Goal: Task Accomplishment & Management: Manage account settings

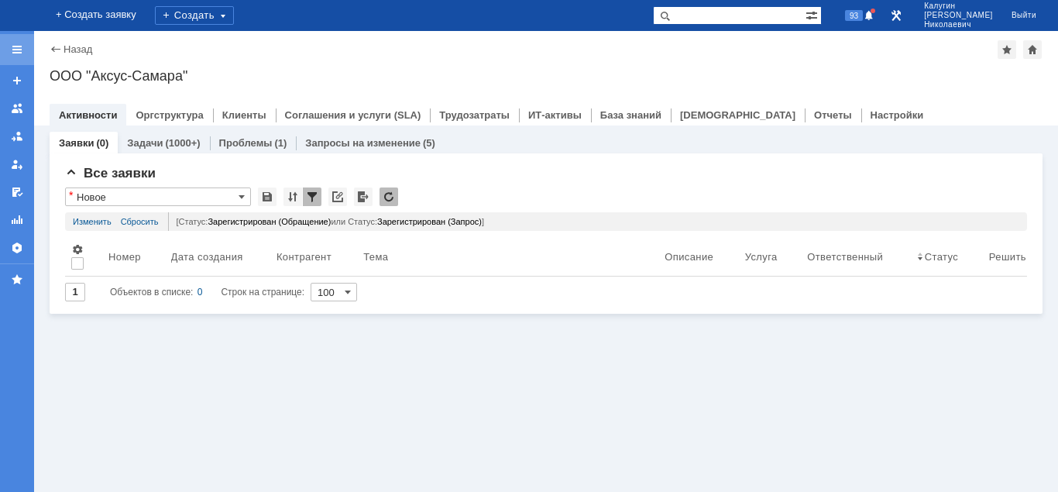
click at [13, 50] on div at bounding box center [17, 49] width 12 height 12
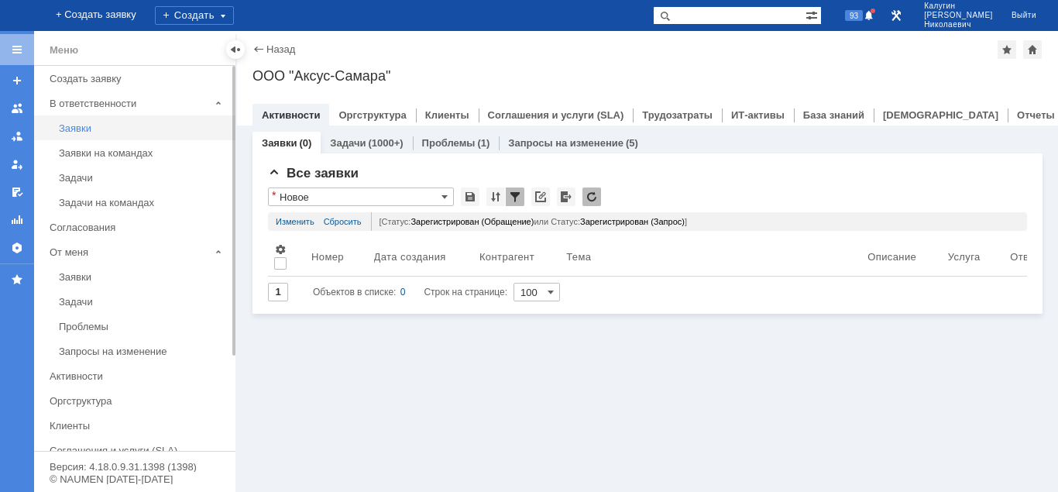
click at [74, 131] on div "Заявки" at bounding box center [142, 128] width 167 height 12
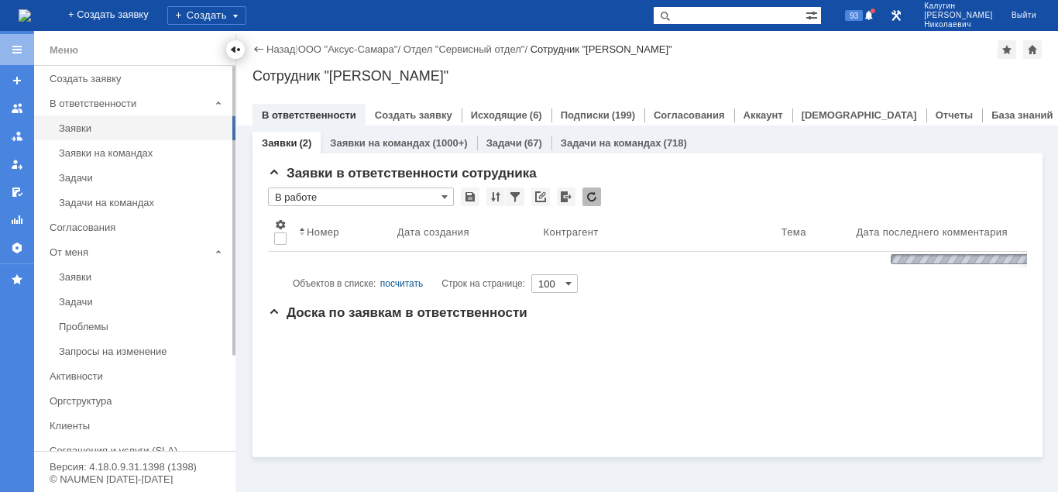
click at [238, 50] on div at bounding box center [235, 49] width 12 height 12
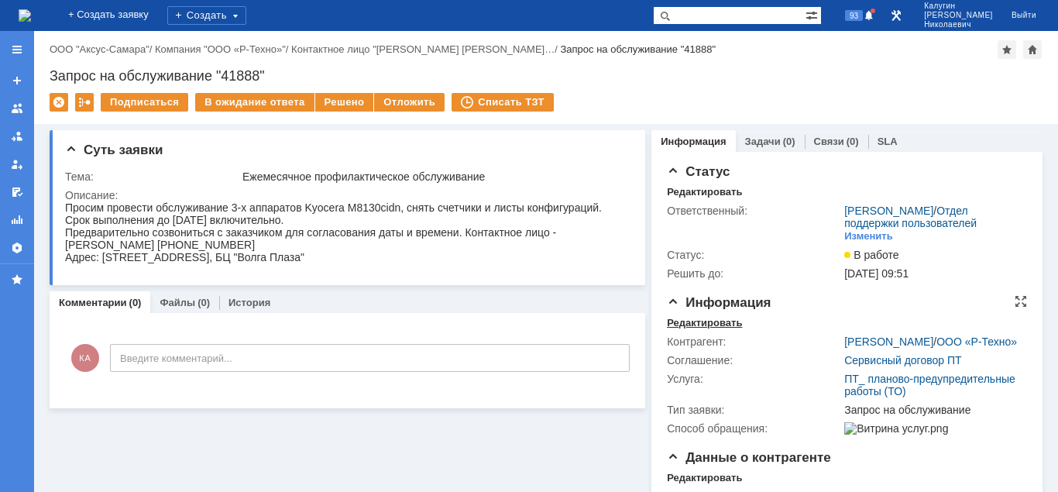
click at [683, 321] on div "Редактировать" at bounding box center [704, 323] width 75 height 12
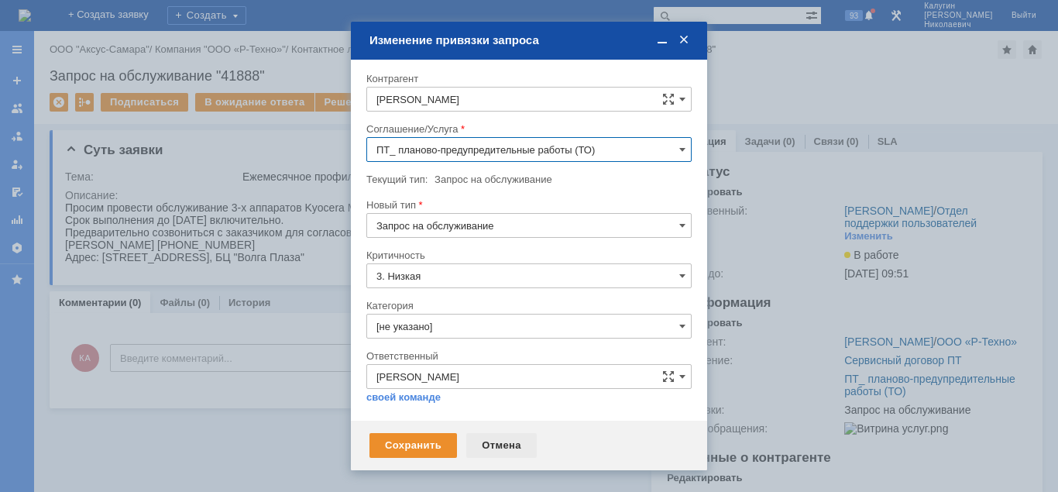
click at [498, 444] on div "Отмена" at bounding box center [501, 445] width 70 height 25
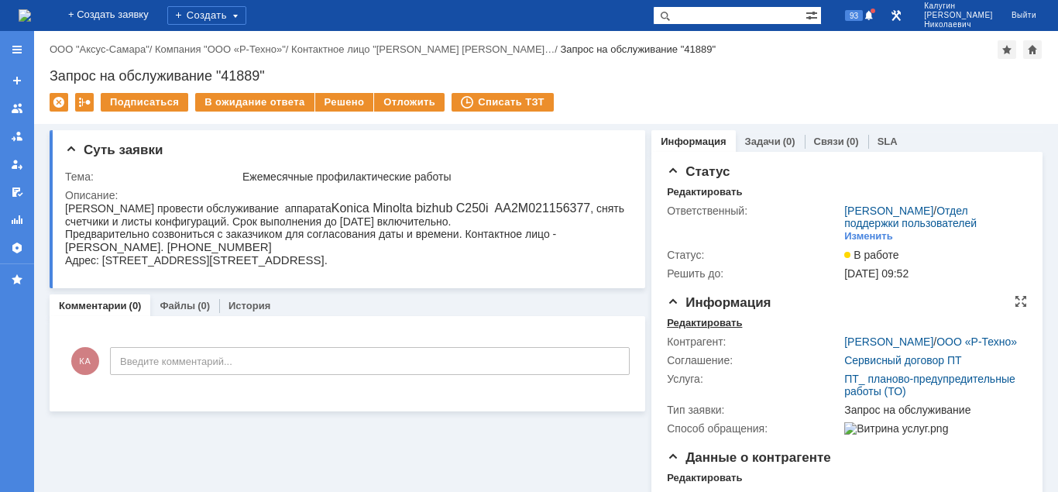
click at [682, 318] on div "Редактировать" at bounding box center [704, 323] width 75 height 12
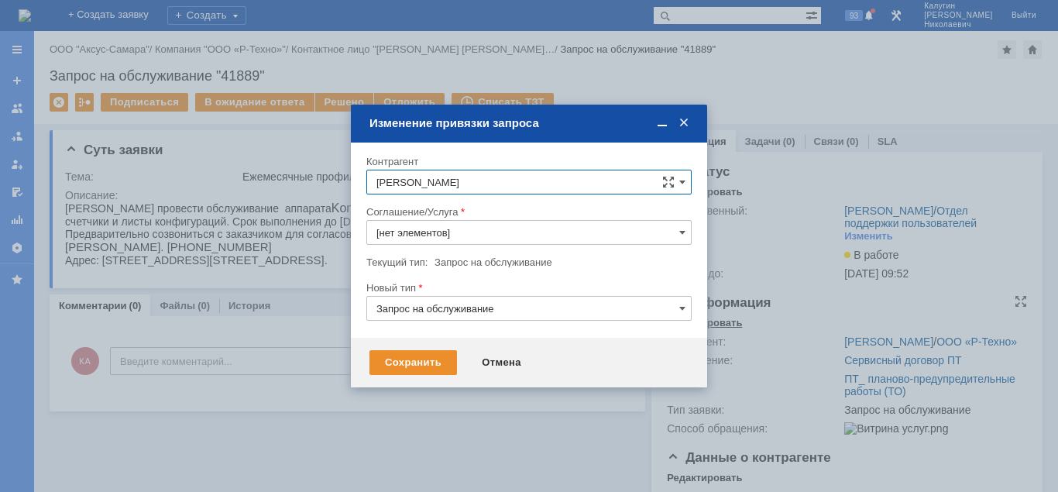
type input "ПТ_ планово-предупредительные работы (ТО)"
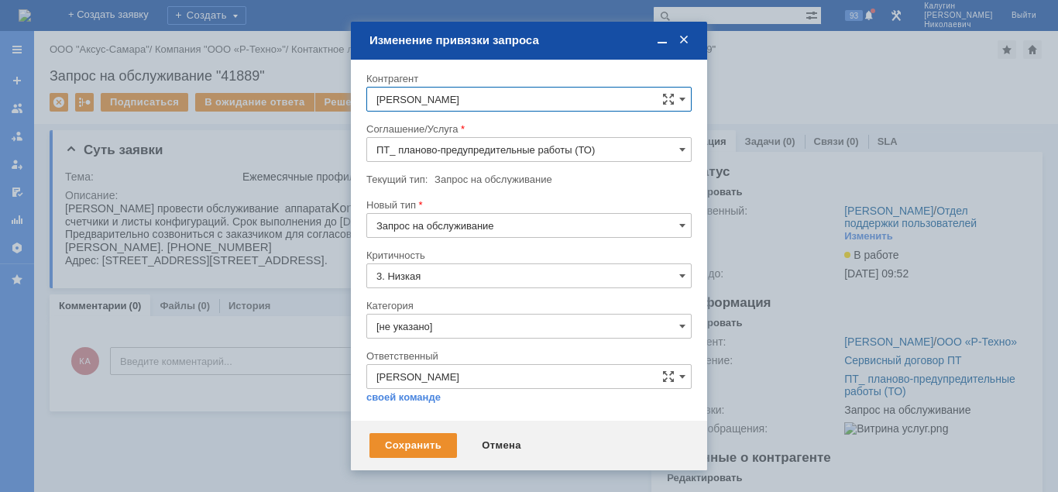
drag, startPoint x: 498, startPoint y: 447, endPoint x: 498, endPoint y: 432, distance: 14.7
click at [498, 446] on div "Отмена" at bounding box center [501, 445] width 70 height 25
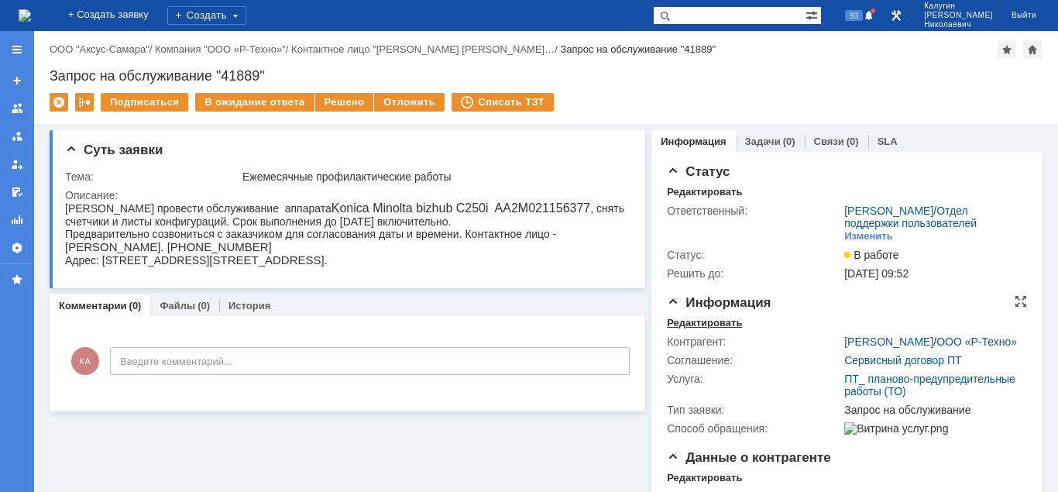
click at [689, 320] on div "Редактировать" at bounding box center [704, 323] width 75 height 12
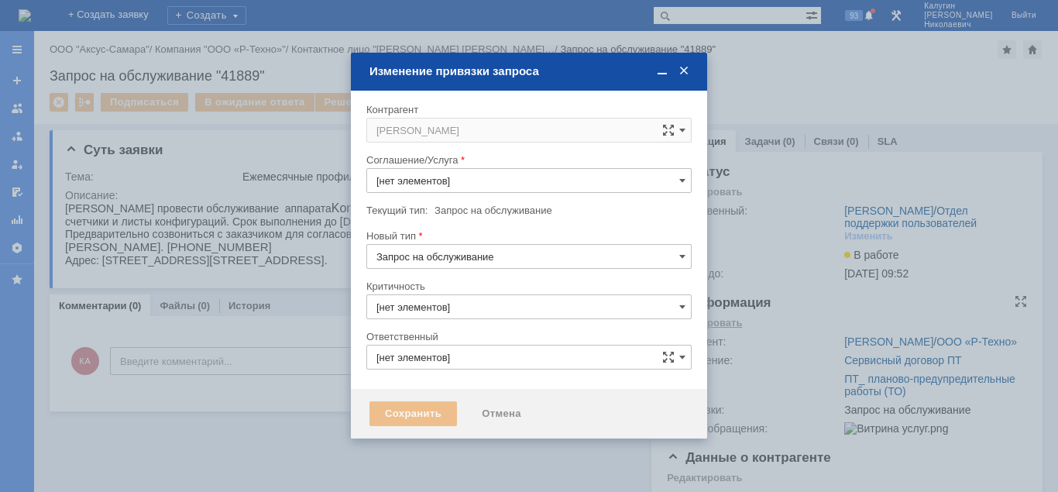
type input "ПТ_ планово-предупредительные работы (ТО)"
type input "3. Низкая"
type input "Калугин Александр Николаевич"
type input "[не указано]"
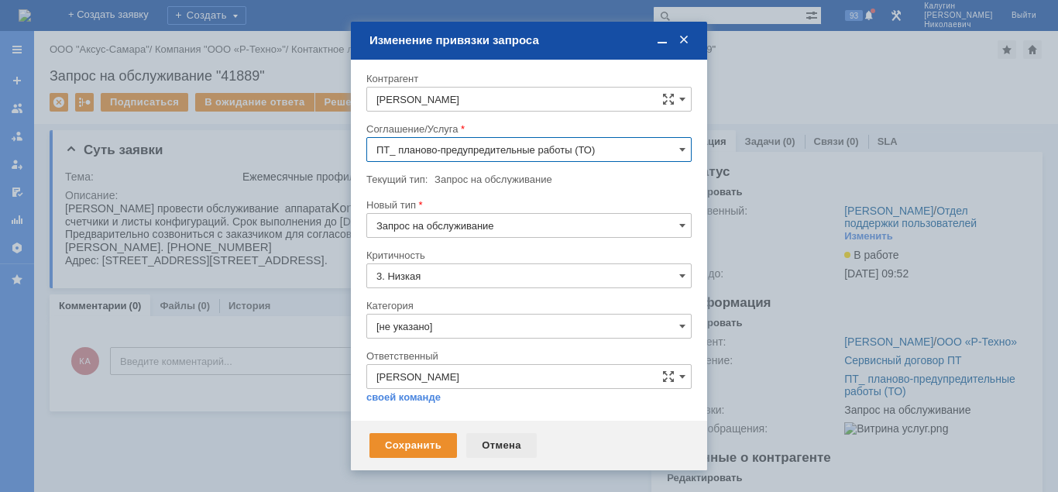
click at [506, 444] on div "Отмена" at bounding box center [501, 445] width 70 height 25
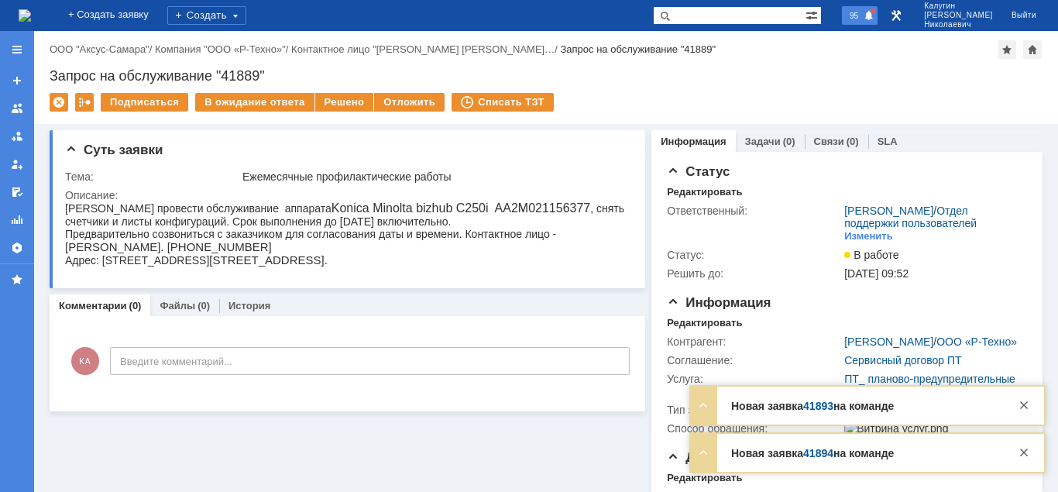
click at [863, 19] on span "95" at bounding box center [854, 15] width 18 height 11
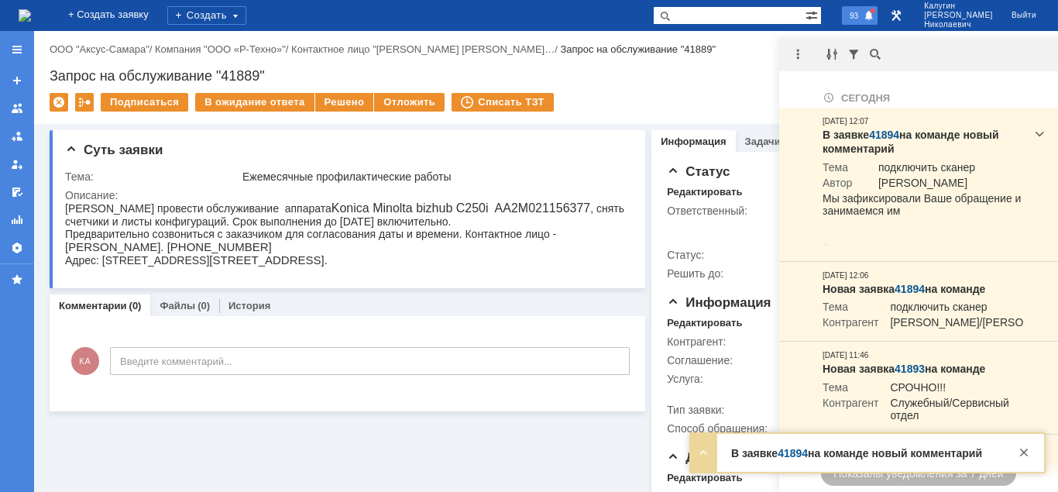
click at [875, 13] on span at bounding box center [869, 16] width 11 height 12
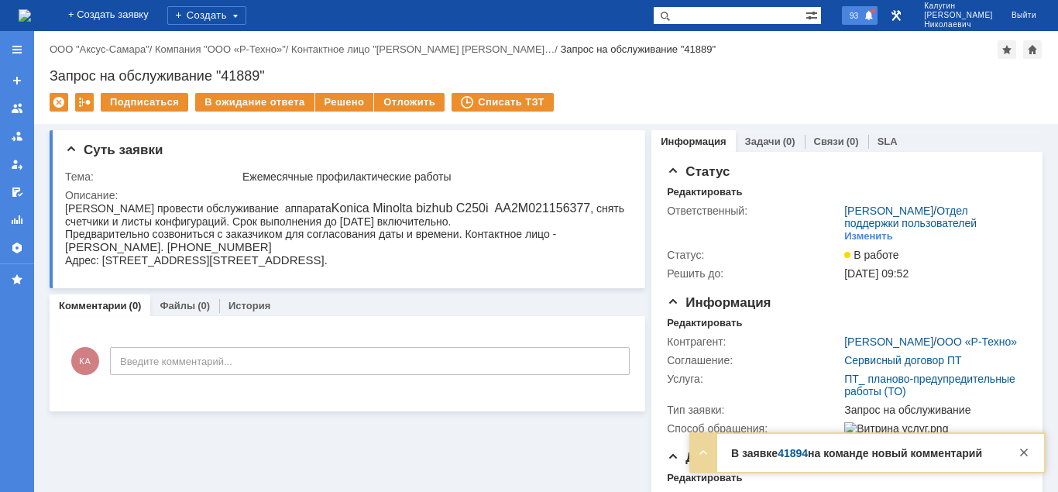
click at [875, 18] on span at bounding box center [869, 16] width 11 height 12
